Goal: Task Accomplishment & Management: Complete application form

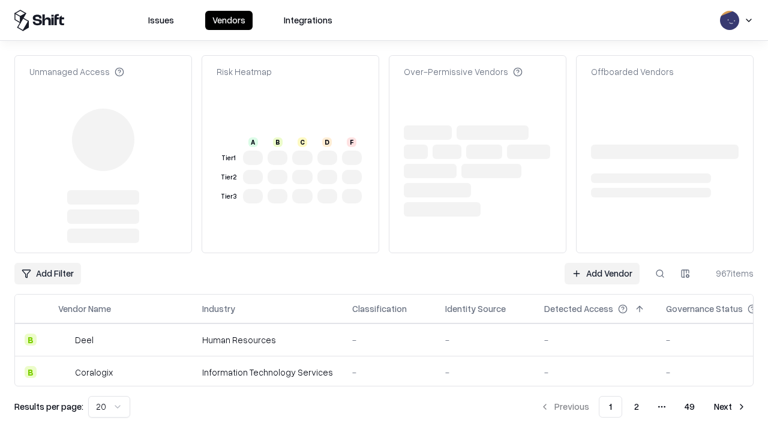
click at [602, 263] on link "Add Vendor" at bounding box center [602, 274] width 75 height 22
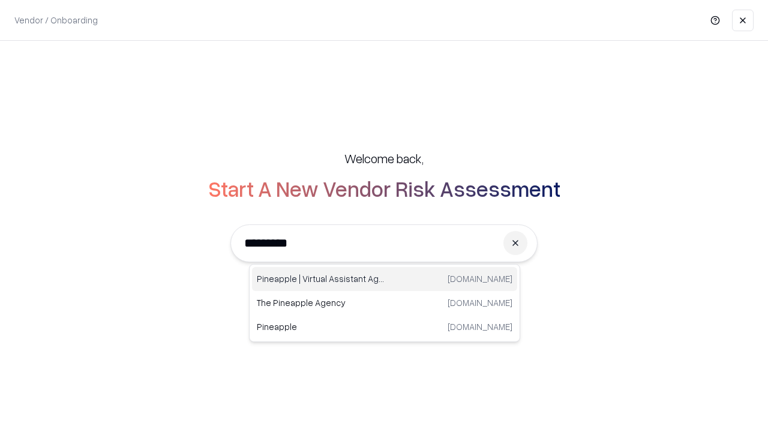
click at [385, 279] on div "Pineapple | Virtual Assistant Agency trypineapple.com" at bounding box center [384, 279] width 265 height 24
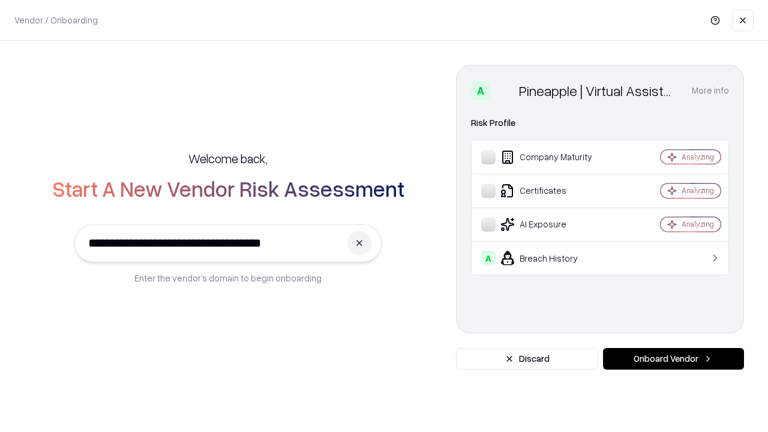
type input "**********"
click at [673, 359] on button "Onboard Vendor" at bounding box center [673, 359] width 141 height 22
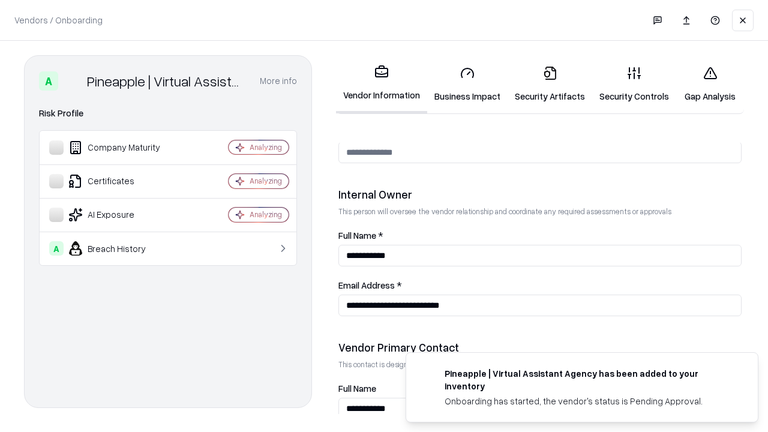
scroll to position [622, 0]
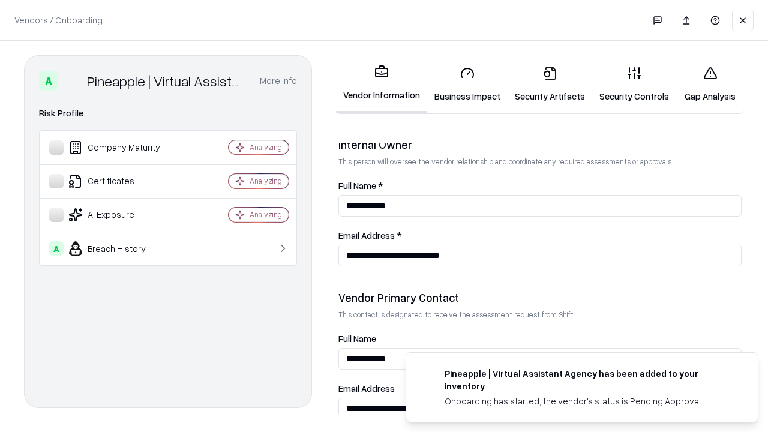
click at [467, 84] on link "Business Impact" at bounding box center [467, 84] width 80 height 56
click at [550, 84] on link "Security Artifacts" at bounding box center [550, 84] width 85 height 56
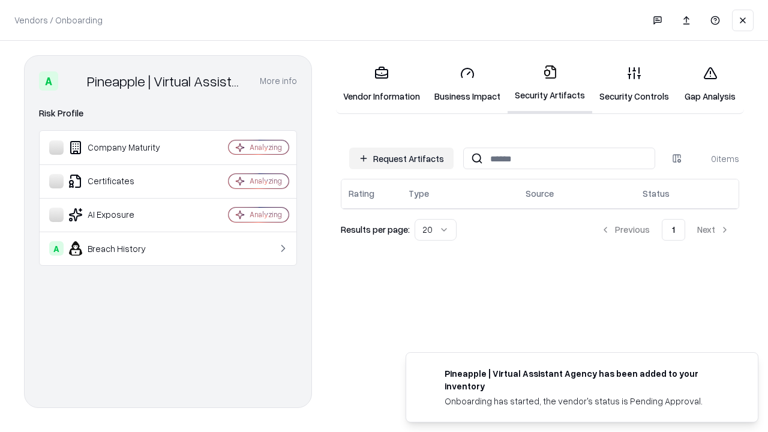
click at [401, 158] on button "Request Artifacts" at bounding box center [401, 159] width 104 height 22
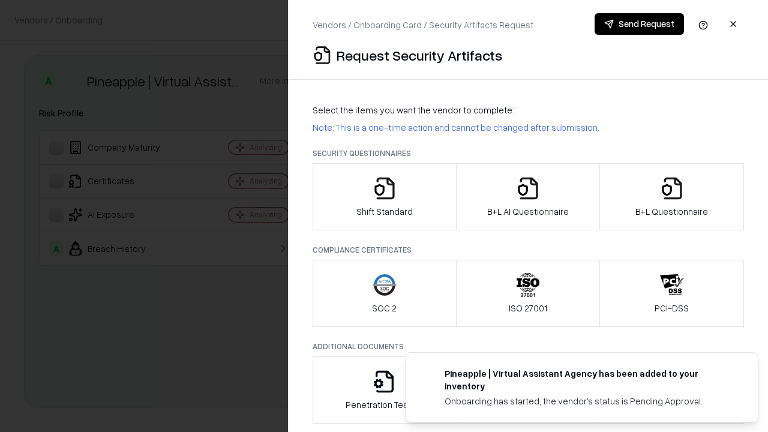
click at [384, 197] on icon "button" at bounding box center [385, 188] width 24 height 24
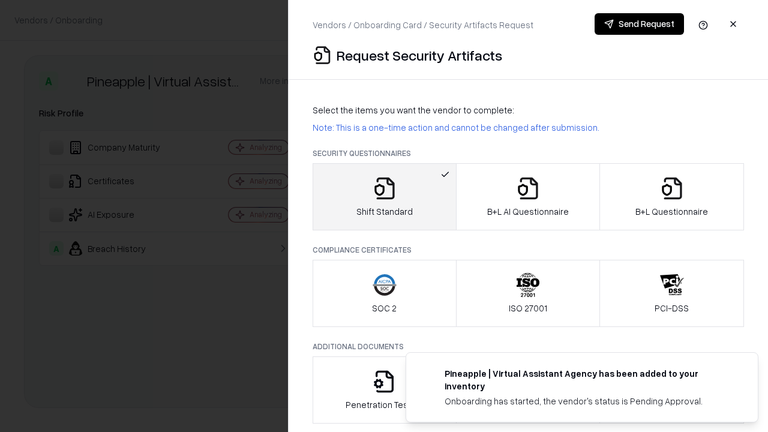
click at [639, 24] on button "Send Request" at bounding box center [639, 24] width 89 height 22
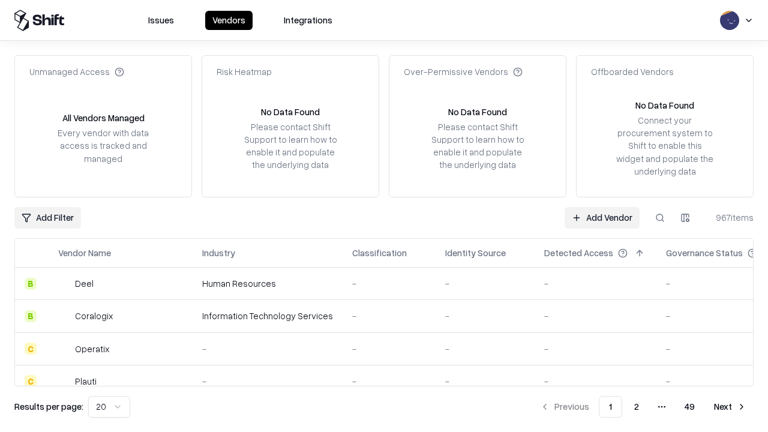
click at [660, 217] on button at bounding box center [660, 218] width 22 height 22
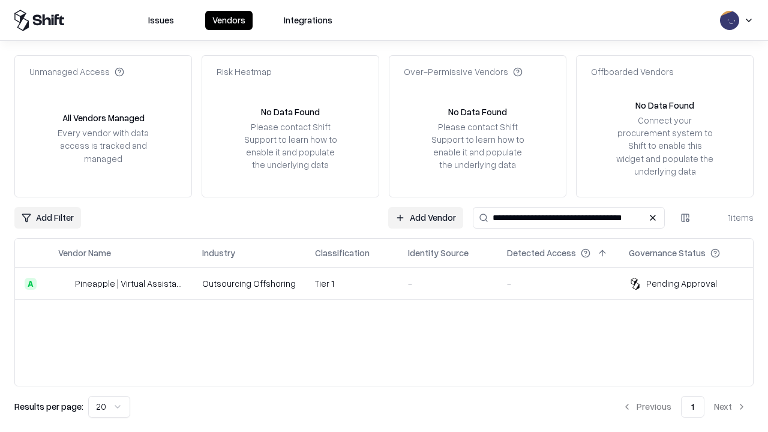
type input "**********"
click at [391, 283] on td "Tier 1" at bounding box center [351, 284] width 93 height 32
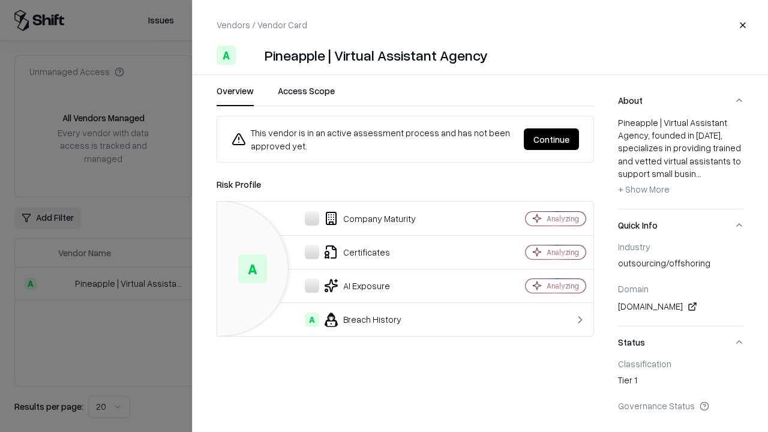
click at [551, 139] on button "Continue" at bounding box center [551, 139] width 55 height 22
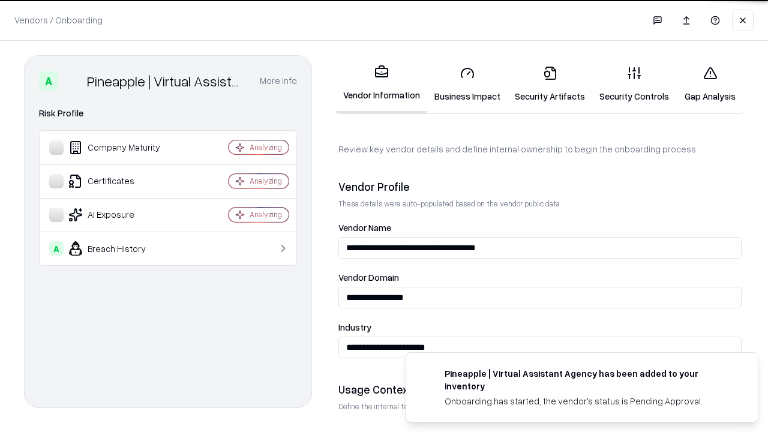
click at [550, 84] on link "Security Artifacts" at bounding box center [550, 84] width 85 height 56
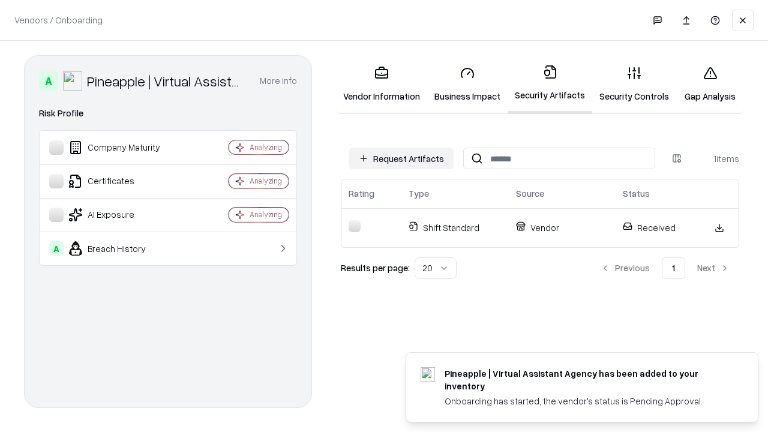
click at [634, 84] on link "Security Controls" at bounding box center [634, 84] width 84 height 56
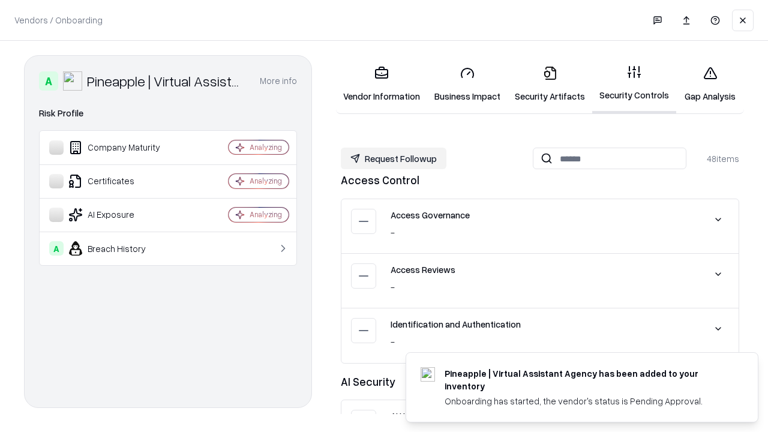
click at [394, 158] on button "Request Followup" at bounding box center [394, 159] width 106 height 22
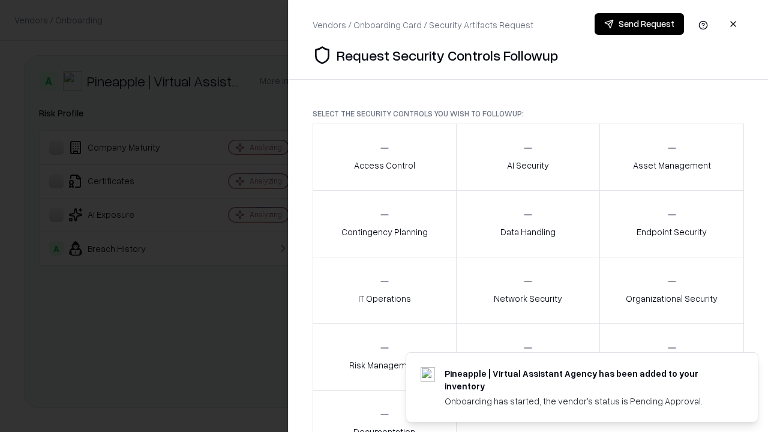
click at [384, 157] on div "Access Control" at bounding box center [384, 156] width 61 height 29
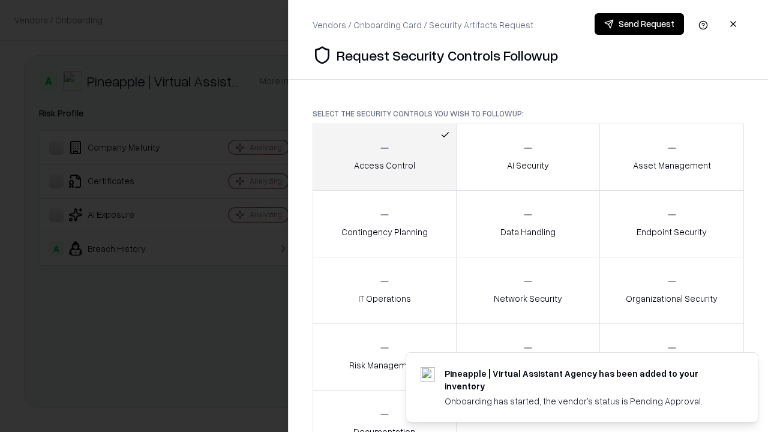
click at [639, 24] on button "Send Request" at bounding box center [639, 24] width 89 height 22
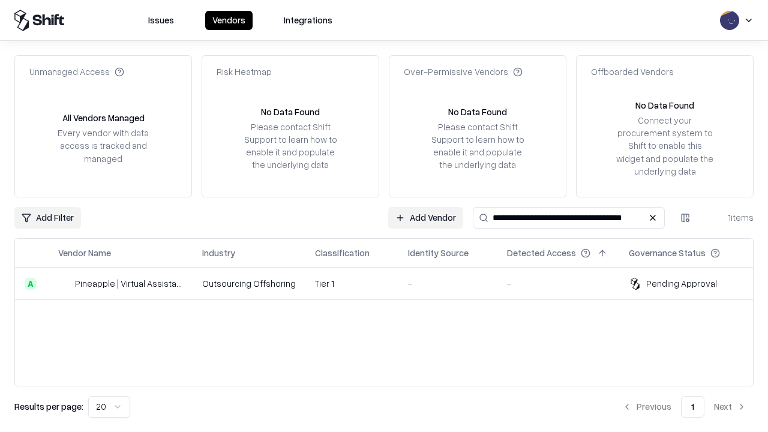
type input "**********"
click at [391, 283] on td "Tier 1" at bounding box center [351, 284] width 93 height 32
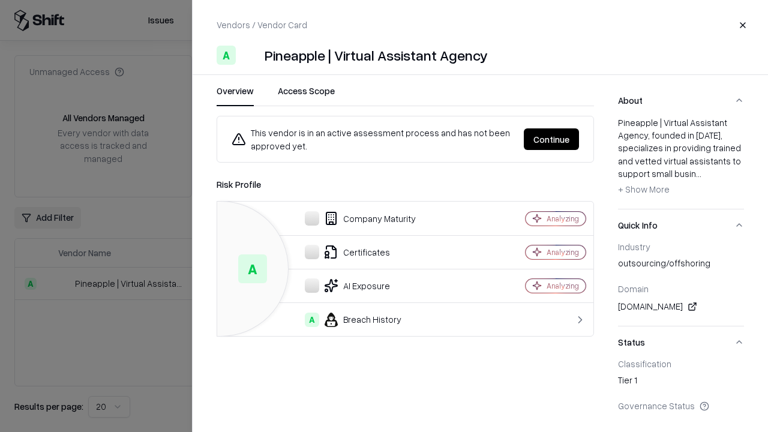
click at [551, 139] on button "Continue" at bounding box center [551, 139] width 55 height 22
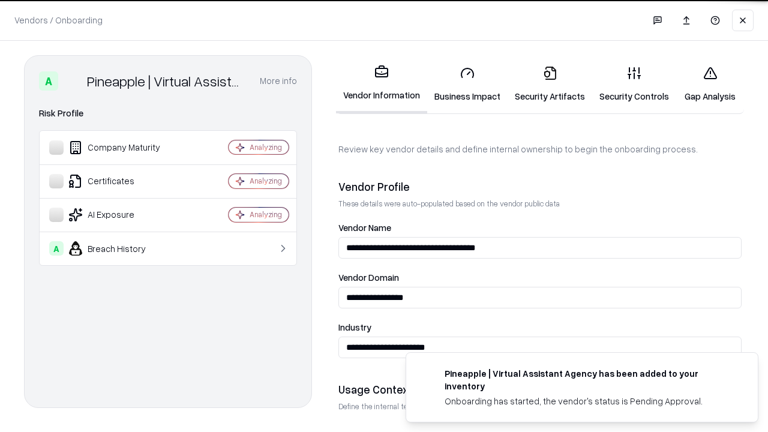
click at [710, 84] on link "Gap Analysis" at bounding box center [710, 84] width 68 height 56
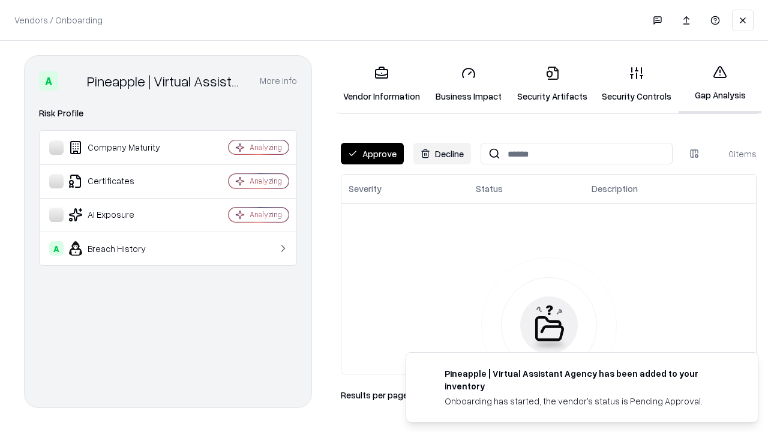
click at [372, 154] on button "Approve" at bounding box center [372, 154] width 63 height 22
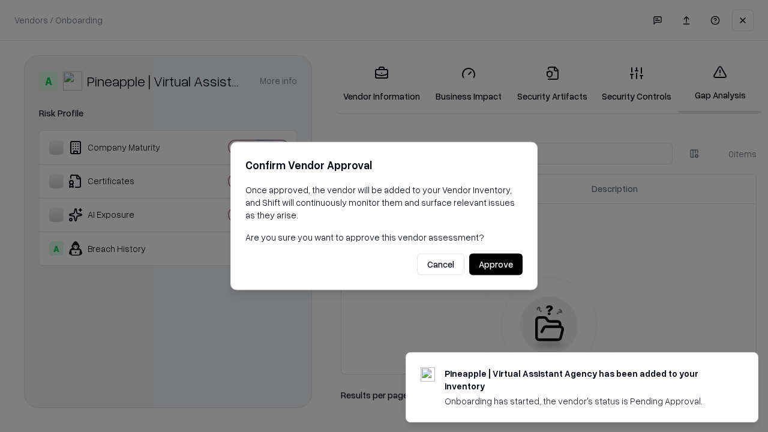
click at [496, 264] on button "Approve" at bounding box center [495, 265] width 53 height 22
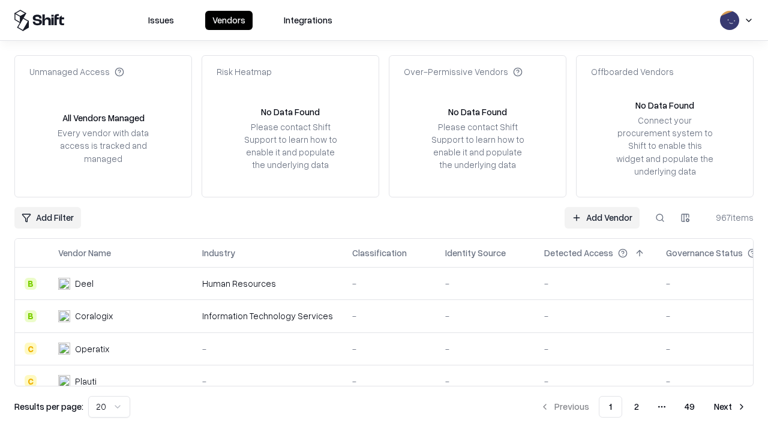
type input "**********"
click at [602, 217] on link "Add Vendor" at bounding box center [602, 218] width 75 height 22
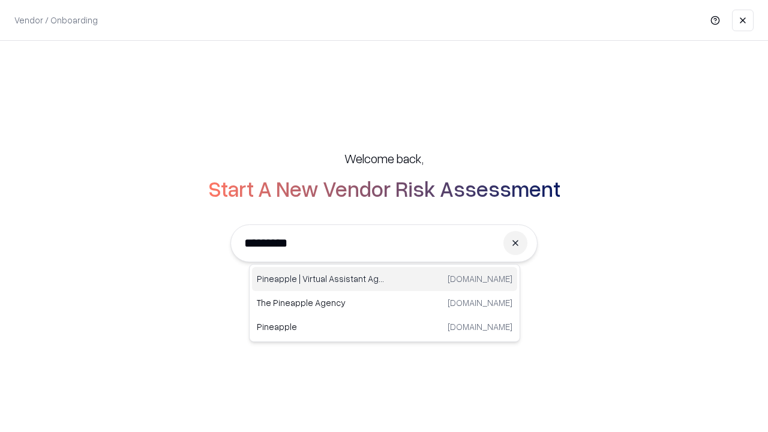
click at [385, 279] on div "Pineapple | Virtual Assistant Agency trypineapple.com" at bounding box center [384, 279] width 265 height 24
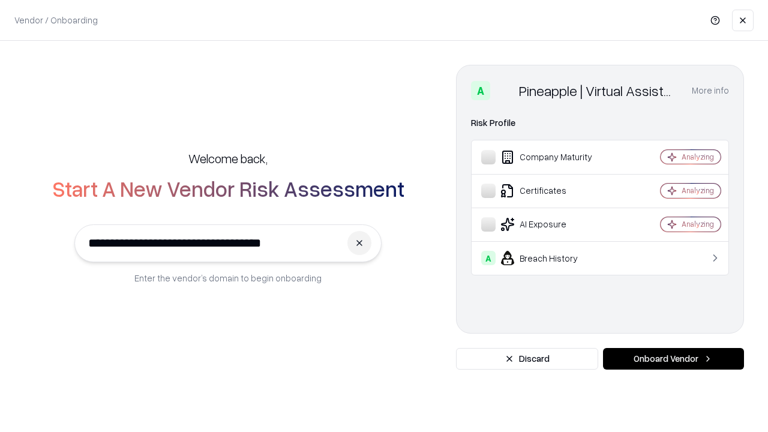
type input "**********"
click at [673, 359] on button "Onboard Vendor" at bounding box center [673, 359] width 141 height 22
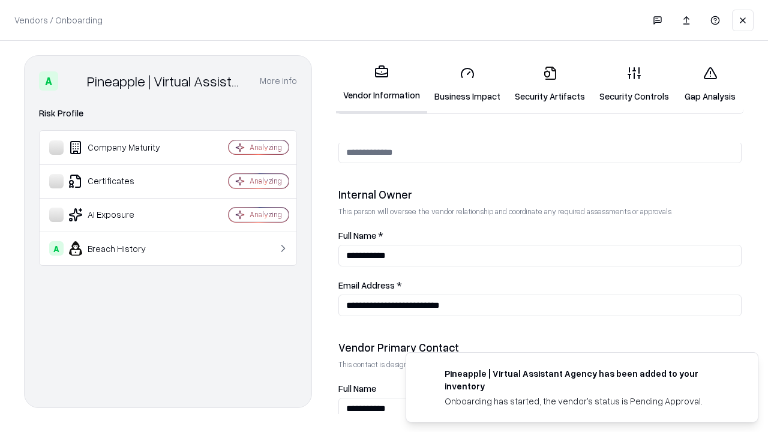
scroll to position [622, 0]
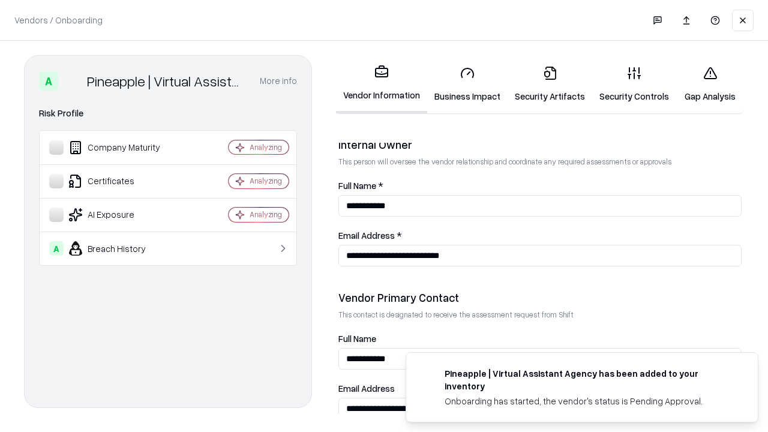
click at [710, 84] on link "Gap Analysis" at bounding box center [710, 84] width 68 height 56
